Goal: Check status: Check status

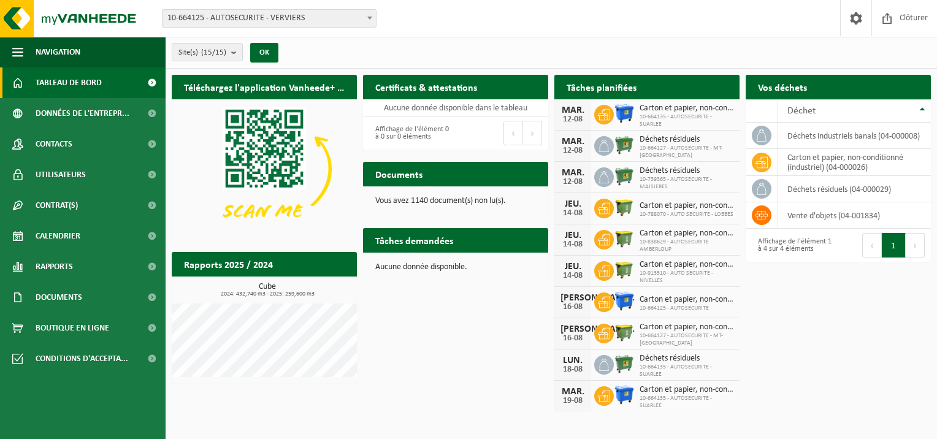
click at [368, 17] on b at bounding box center [369, 18] width 5 height 3
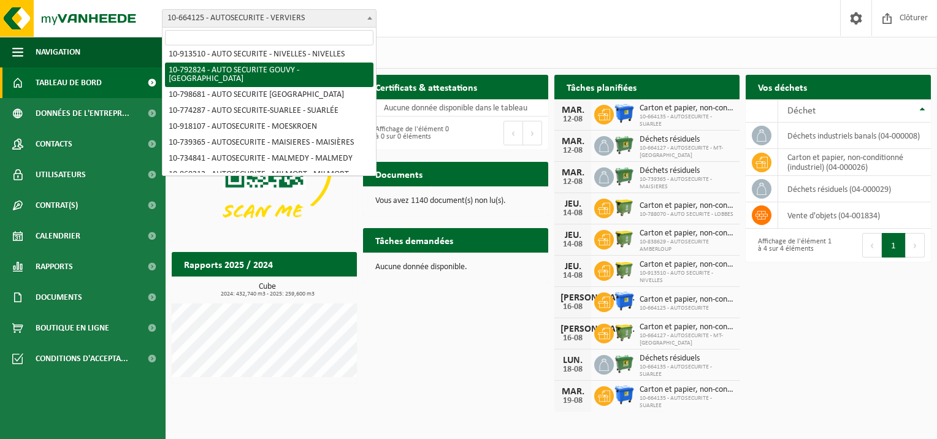
scroll to position [123, 0]
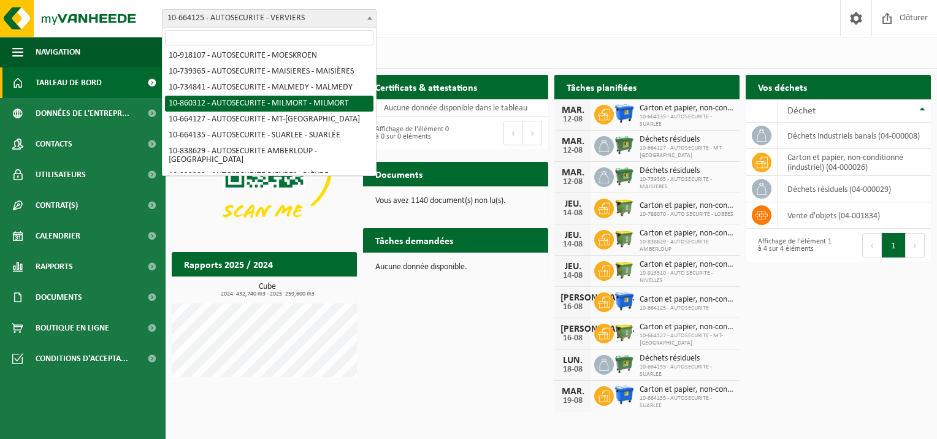
select select "100140"
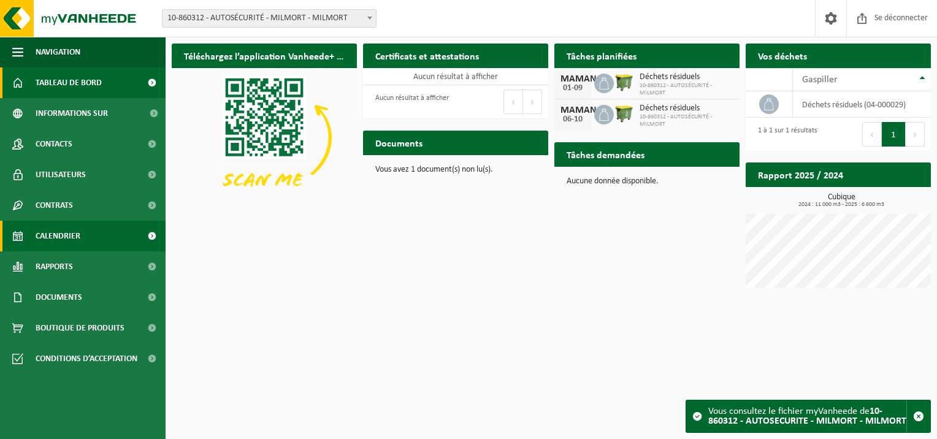
click at [64, 238] on span "Calendrier" at bounding box center [58, 236] width 45 height 31
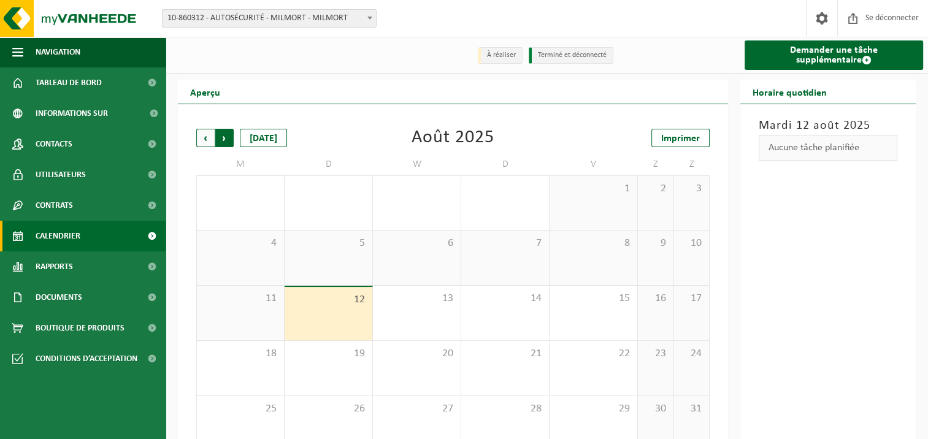
click at [204, 136] on span "Précédent" at bounding box center [205, 138] width 18 height 18
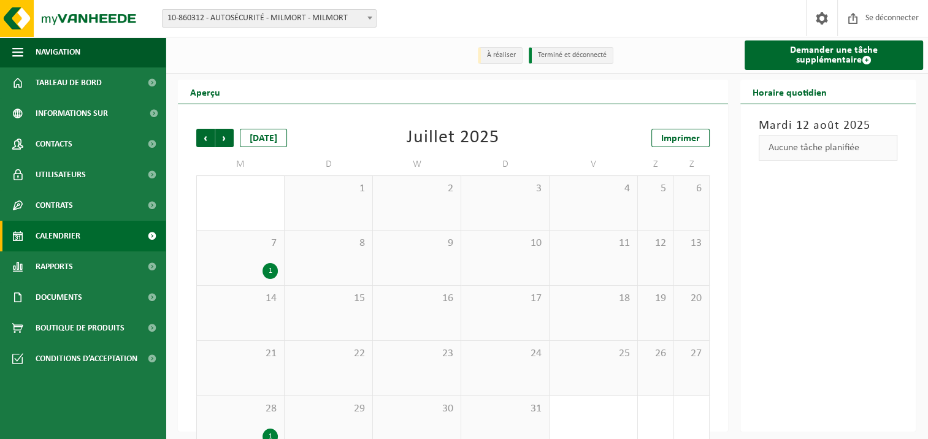
scroll to position [25, 0]
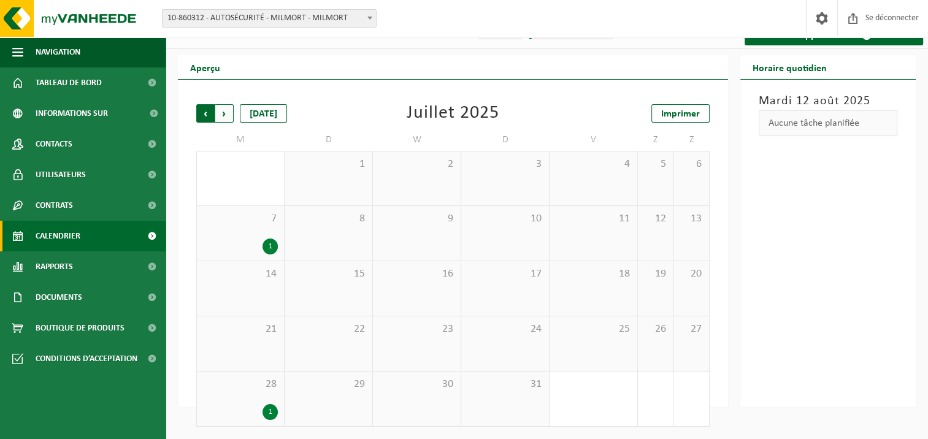
click at [225, 113] on span "Prochain" at bounding box center [224, 113] width 18 height 18
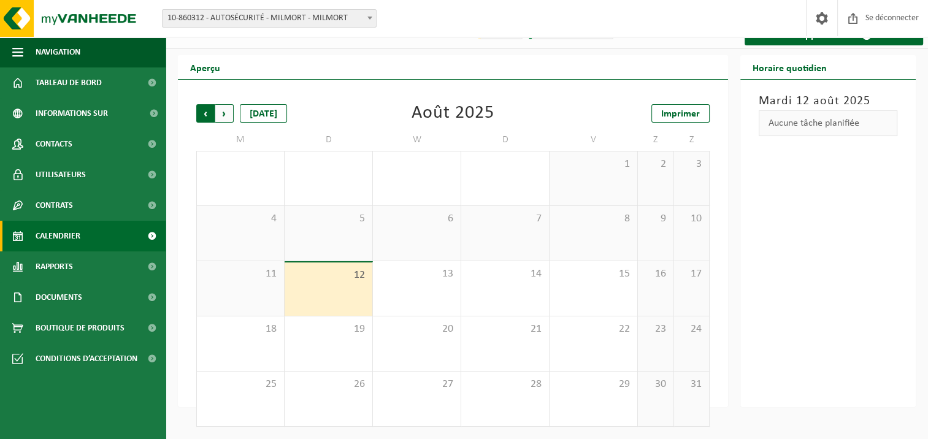
click at [221, 113] on span "Prochain" at bounding box center [224, 113] width 18 height 18
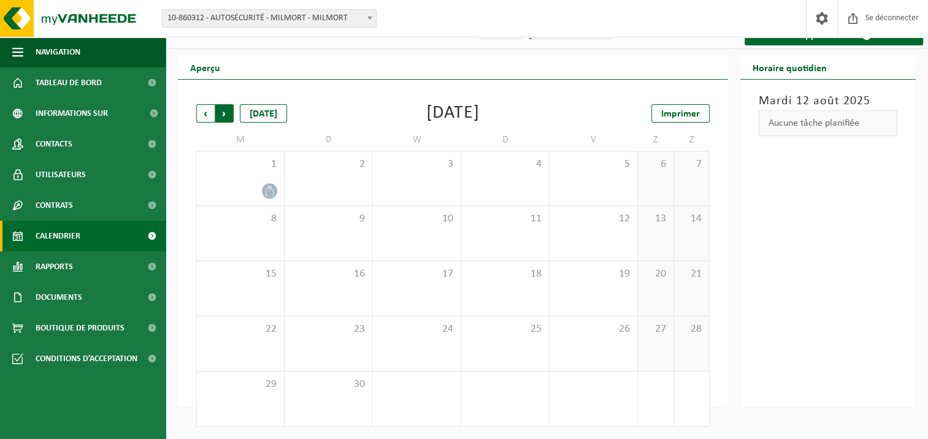
click at [206, 113] on span "Précédent" at bounding box center [205, 113] width 18 height 18
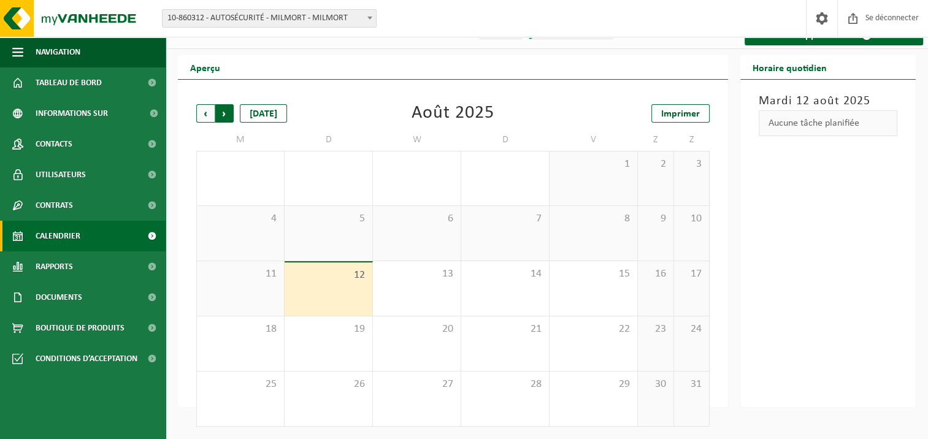
click at [202, 113] on span "Précédent" at bounding box center [205, 113] width 18 height 18
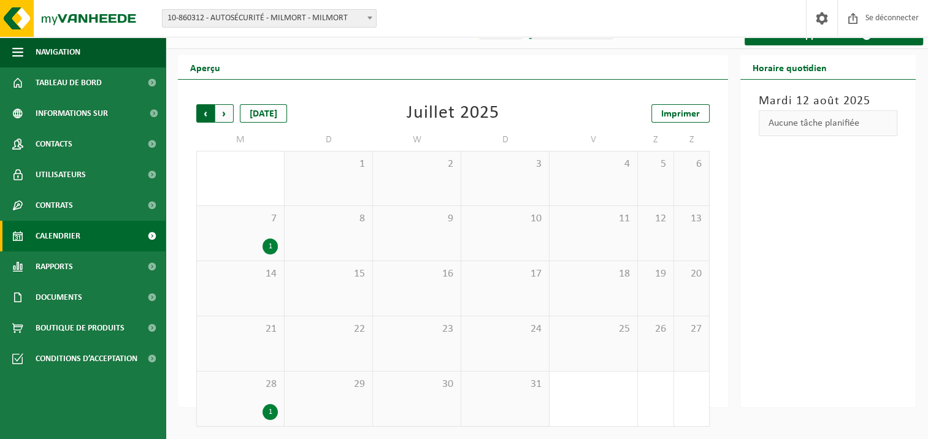
click at [221, 113] on span "Prochain" at bounding box center [224, 113] width 18 height 18
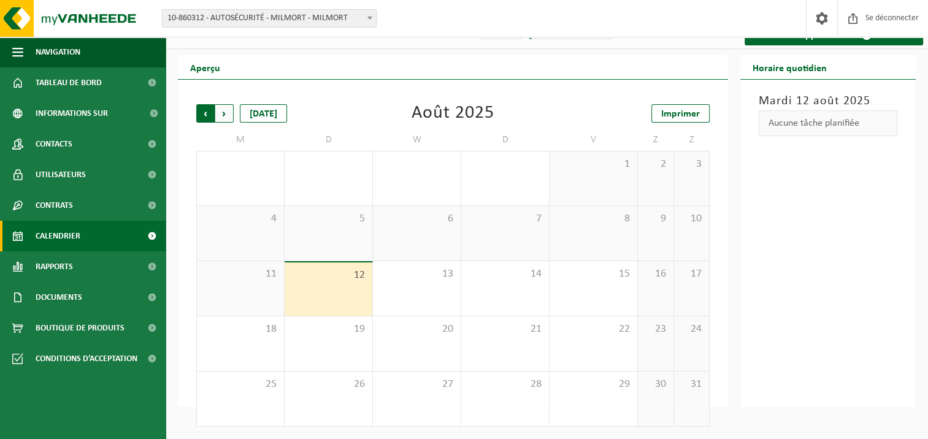
click at [224, 112] on span "Prochain" at bounding box center [224, 113] width 18 height 18
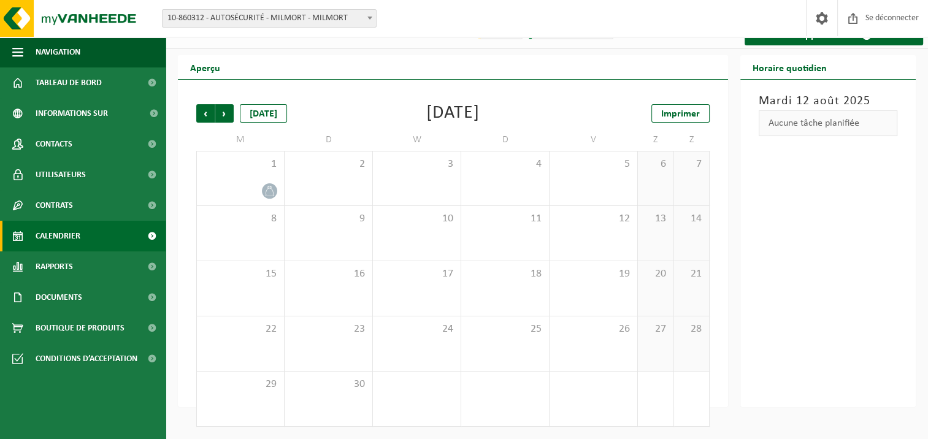
click at [224, 112] on span "Prochain" at bounding box center [224, 113] width 18 height 18
click at [206, 113] on span "Précédent" at bounding box center [205, 113] width 18 height 18
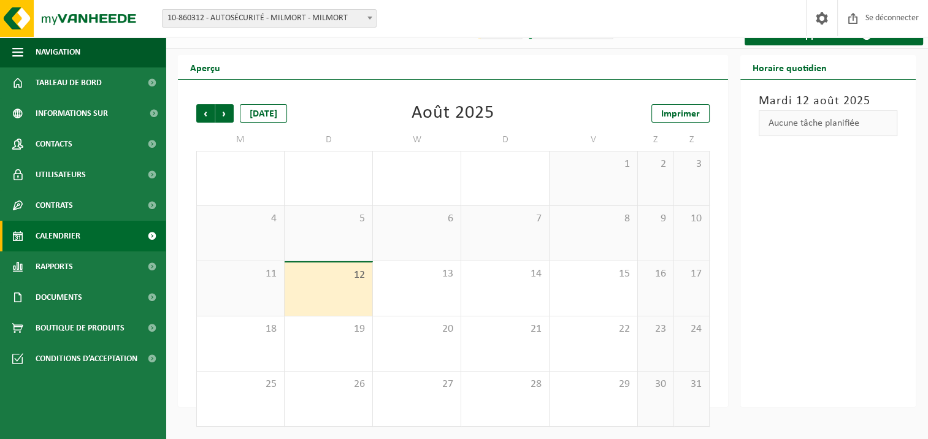
click at [206, 113] on span "Précédent" at bounding box center [205, 113] width 18 height 18
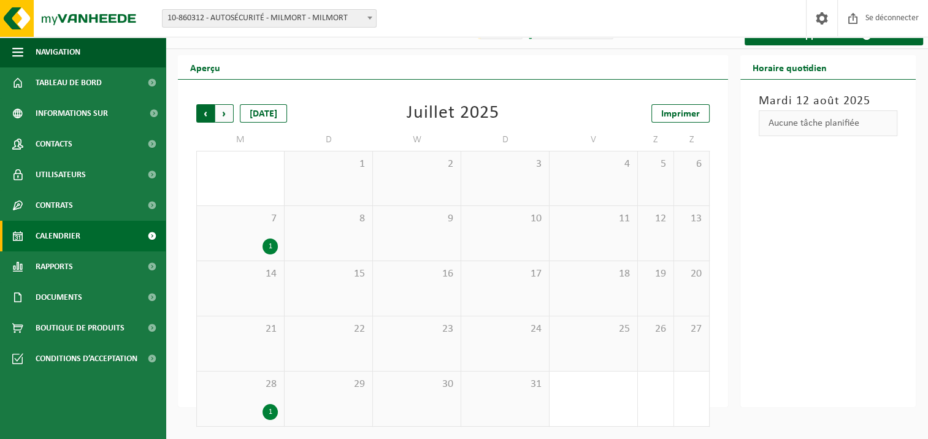
click at [226, 110] on span "Prochain" at bounding box center [224, 113] width 18 height 18
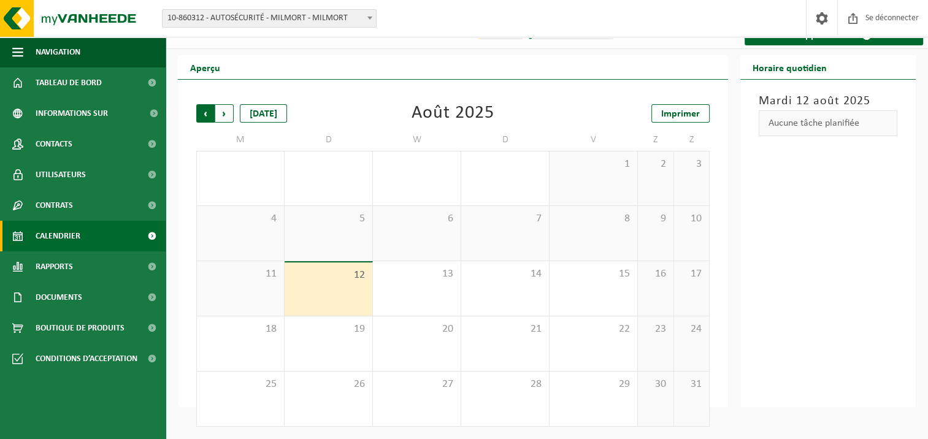
click at [220, 109] on span "Prochain" at bounding box center [224, 113] width 18 height 18
